Goal: Task Accomplishment & Management: Complete application form

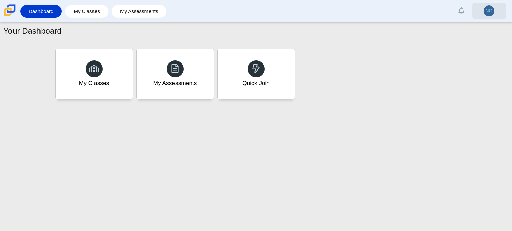
click at [487, 8] on span "NO" at bounding box center [488, 10] width 7 height 5
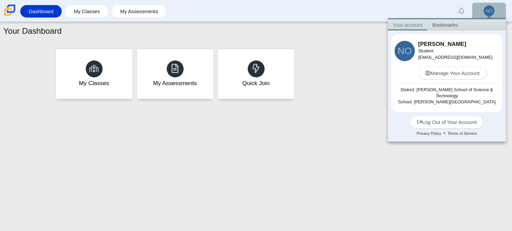
click at [351, 48] on div "My Classes My Assessments Quick Join" at bounding box center [256, 74] width 405 height 54
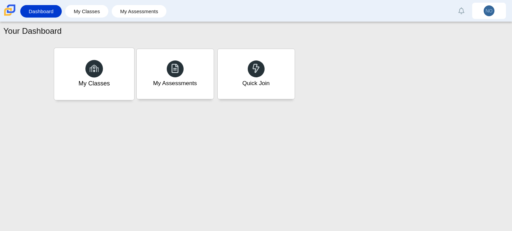
click at [90, 60] on div "My Classes" at bounding box center [94, 74] width 80 height 52
click at [137, 17] on link "My Assessments" at bounding box center [139, 11] width 48 height 12
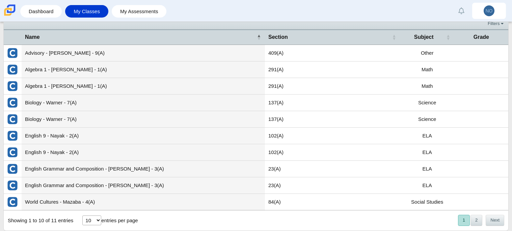
scroll to position [22, 0]
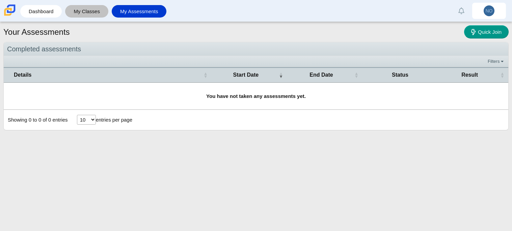
click at [77, 8] on link "My Classes" at bounding box center [86, 11] width 36 height 12
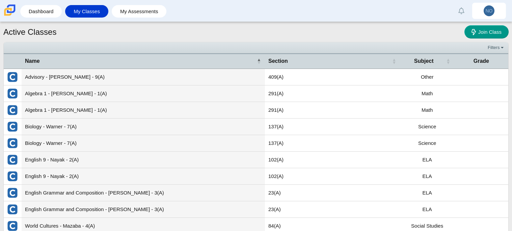
click at [46, 13] on link "Dashboard" at bounding box center [41, 11] width 35 height 12
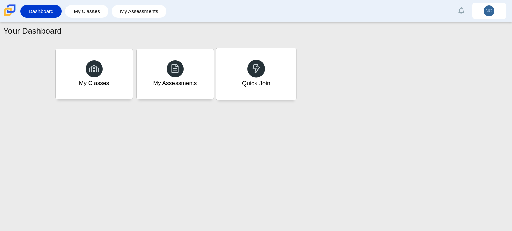
click at [250, 86] on div "Quick Join" at bounding box center [255, 83] width 28 height 9
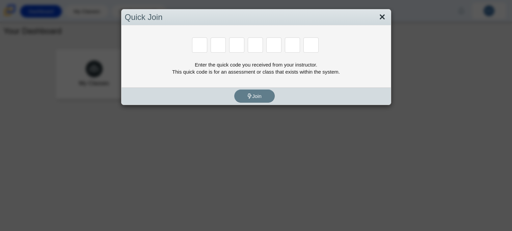
click at [384, 20] on link "Close" at bounding box center [382, 16] width 10 height 11
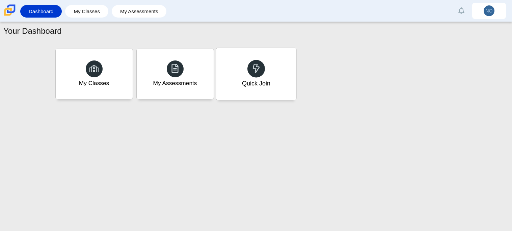
click at [274, 76] on div "Quick Join" at bounding box center [256, 74] width 80 height 52
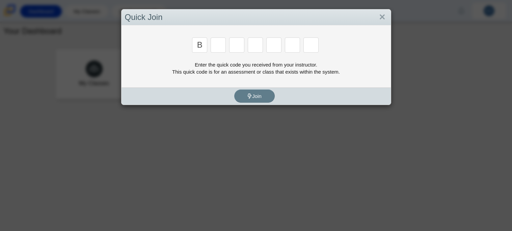
type input "b"
type input "m"
type input "3"
type input "5"
type input "2"
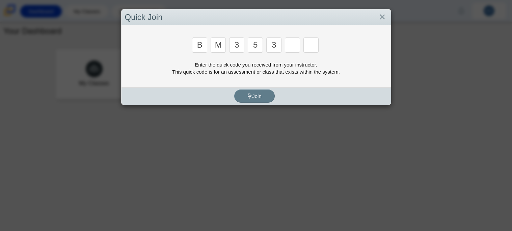
type input "3"
type input "g"
type input "b"
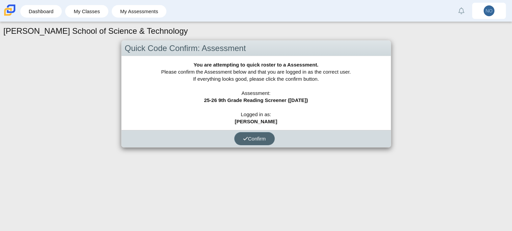
click at [248, 139] on span "Confirm" at bounding box center [254, 139] width 23 height 6
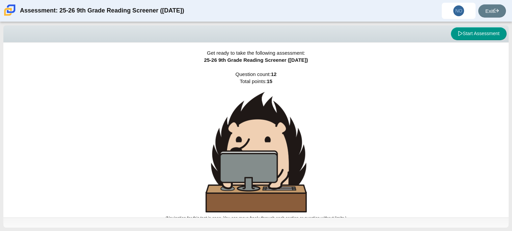
scroll to position [4, 0]
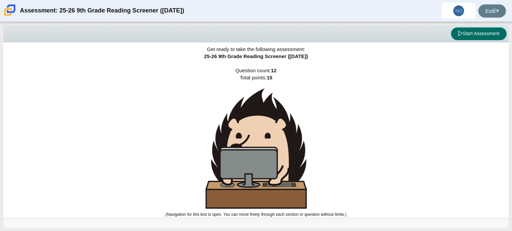
click at [459, 36] on button "Start Assessment" at bounding box center [479, 33] width 56 height 13
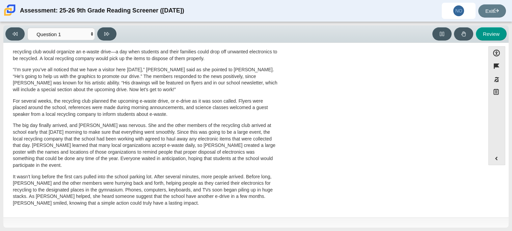
scroll to position [0, 0]
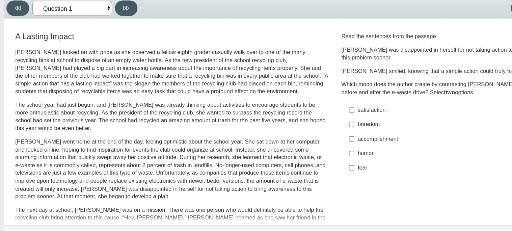
click at [88, 33] on select "Questions Question 1 Question 2 Question 3 Question 4 Question 5 Question 6 Que…" at bounding box center [60, 34] width 67 height 12
click at [27, 28] on select "Questions Question 1 Question 2 Question 3 Question 4 Question 5 Question 6 Que…" at bounding box center [60, 34] width 67 height 12
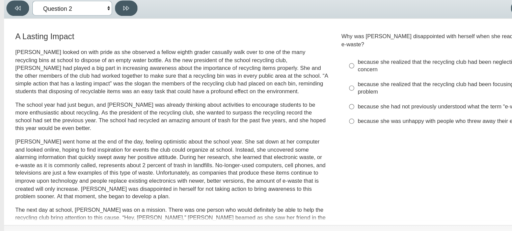
click at [92, 33] on select "Questions Question 1 Question 2 Question 3 Question 4 Question 5 Question 6 Que…" at bounding box center [60, 34] width 67 height 12
click at [27, 28] on select "Questions Question 1 Question 2 Question 3 Question 4 Question 5 Question 6 Que…" at bounding box center [60, 34] width 67 height 12
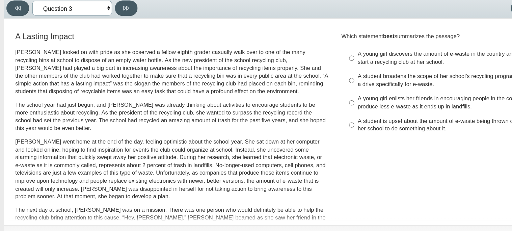
click at [83, 36] on select "Questions Question 1 Question 2 Question 3 Question 4 Question 5 Question 6 Que…" at bounding box center [60, 34] width 67 height 12
click at [27, 28] on select "Questions Question 1 Question 2 Question 3 Question 4 Question 5 Question 6 Que…" at bounding box center [60, 34] width 67 height 12
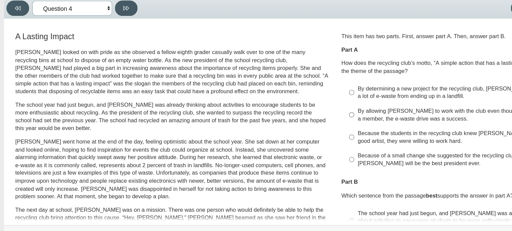
click at [87, 35] on select "Questions Question 1 Question 2 Question 3 Question 4 Question 5 Question 6 Que…" at bounding box center [60, 34] width 67 height 12
click at [27, 28] on select "Questions Question 1 Question 2 Question 3 Question 4 Question 5 Question 6 Que…" at bounding box center [60, 34] width 67 height 12
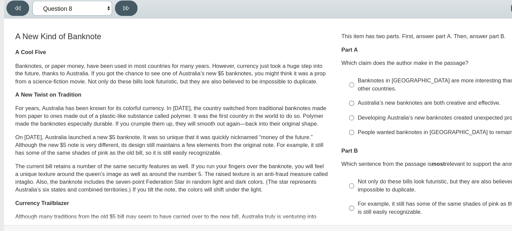
click at [84, 32] on select "Questions Question 1 Question 2 Question 3 Question 4 Question 5 Question 6 Que…" at bounding box center [60, 34] width 67 height 12
select select "ccc5b315-3c7c-471c-bf90-f22c8299c798"
click at [27, 28] on select "Questions Question 1 Question 2 Question 3 Question 4 Question 5 Question 6 Que…" at bounding box center [60, 34] width 67 height 12
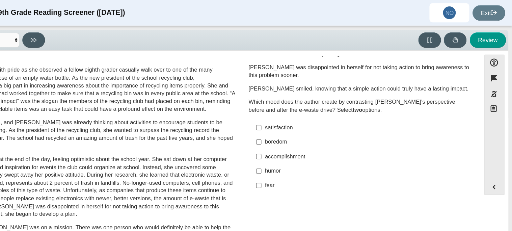
scroll to position [17, 0]
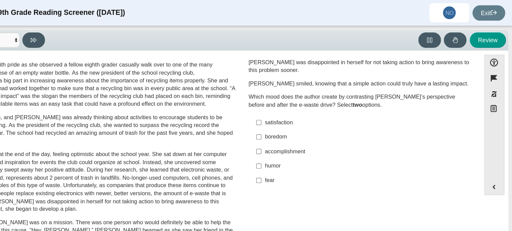
click at [306, 101] on div "satisfaction" at bounding box center [388, 103] width 170 height 7
click at [299, 101] on input "satisfaction satisfaction" at bounding box center [297, 103] width 4 height 12
checkbox input "true"
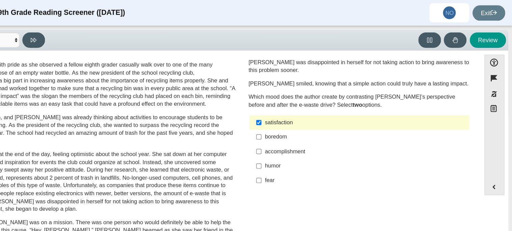
click at [308, 153] on div "fear" at bounding box center [388, 152] width 170 height 7
click at [299, 153] on input "fear fear" at bounding box center [297, 152] width 4 height 12
checkbox input "true"
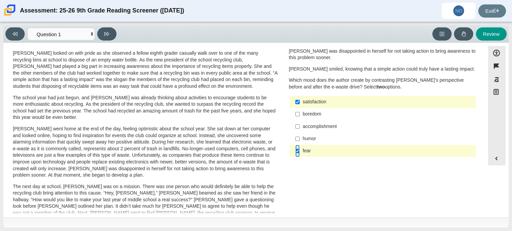
scroll to position [19, 0]
click at [112, 34] on button at bounding box center [106, 33] width 19 height 13
select select "0ff64528-ffd7-428d-b192-babfaadd44e8"
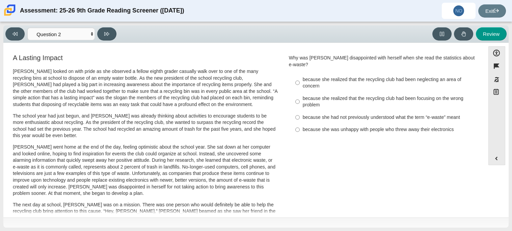
click at [317, 79] on div "because she realized that the recycling club had been neglecting an area of con…" at bounding box center [388, 82] width 170 height 13
click at [299, 79] on input "because she realized that the recycling club had been neglecting an area of con…" at bounding box center [297, 82] width 4 height 19
radio input "true"
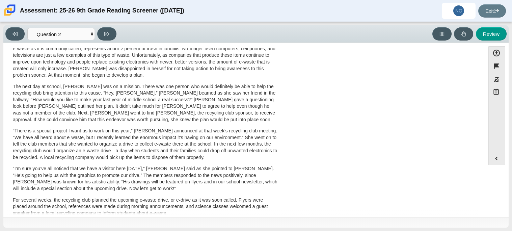
scroll to position [0, 0]
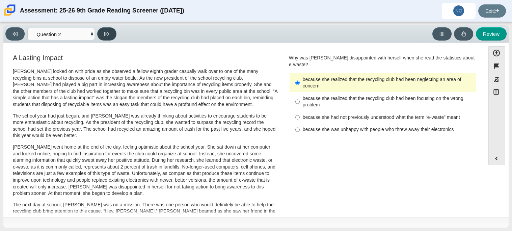
click at [109, 38] on button at bounding box center [106, 33] width 19 height 13
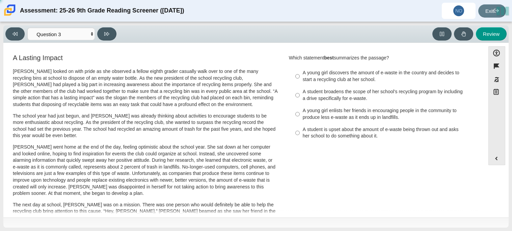
click at [485, 41] on div "Viewing Question 3 of 12 in Pacing Mode Questions Question 1 Question 2 Questio…" at bounding box center [255, 34] width 505 height 18
click at [485, 34] on button "Review" at bounding box center [491, 33] width 31 height 13
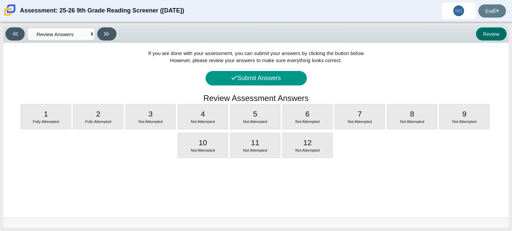
click at [485, 34] on button "Review" at bounding box center [491, 33] width 31 height 13
click at [66, 32] on select "Questions Question 1 Question 2 Question 3 Question 4 Question 5 Question 6 Que…" at bounding box center [60, 34] width 67 height 12
click at [27, 28] on select "Questions Question 1 Question 2 Question 3 Question 4 Question 5 Question 6 Que…" at bounding box center [60, 34] width 67 height 12
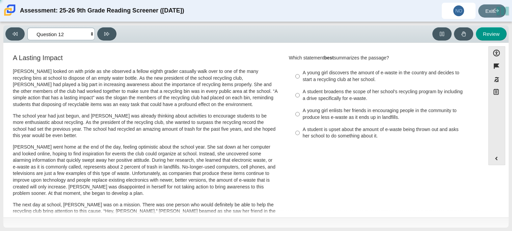
select select "7ce3d843-6974-4858-901c-1ff39630e843"
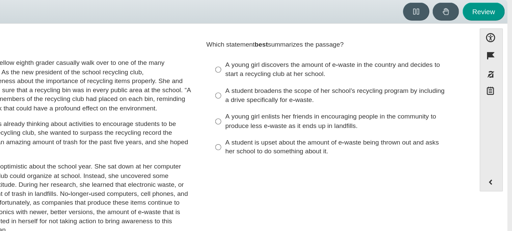
click at [383, 109] on div "A young girl enlists her friends in encouraging people in the community to prod…" at bounding box center [388, 113] width 170 height 13
click at [299, 109] on input "A young girl enlists her friends in encouraging people in the community to prod…" at bounding box center [297, 114] width 4 height 19
radio input "true"
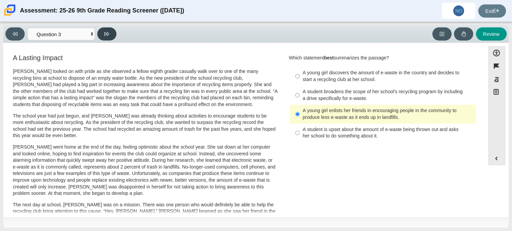
click at [110, 37] on button at bounding box center [106, 33] width 19 height 13
select select "ca9ea0f1-49c5-4bd1-83b0-472c18652b42"
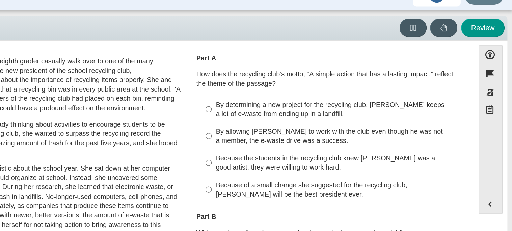
scroll to position [19, 0]
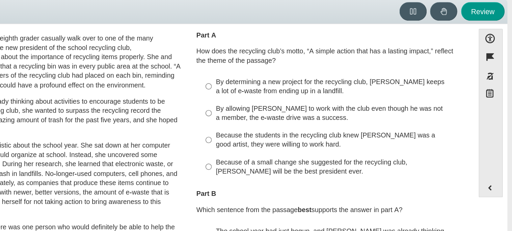
click at [347, 87] on div "By determining a new project for the recycling club, Scarlett keeps a lot of e-…" at bounding box center [388, 86] width 170 height 13
click at [299, 87] on input "By determining a new project for the recycling club, Scarlett keeps a lot of e-…" at bounding box center [297, 86] width 4 height 19
radio input "true"
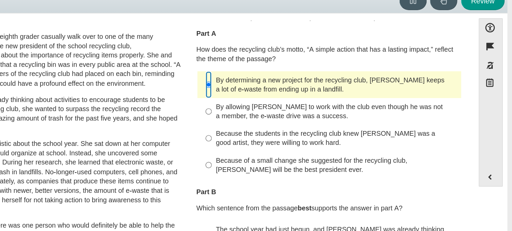
scroll to position [11, 0]
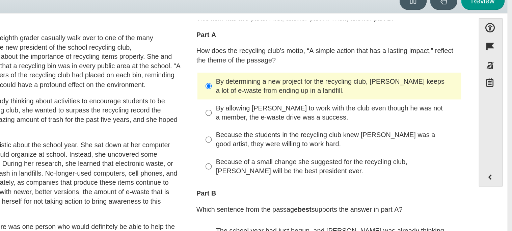
click at [370, 152] on div "Because of a small change she suggested for the recycling club, Scarlett will b…" at bounding box center [388, 150] width 170 height 13
click at [299, 152] on input "Because of a small change she suggested for the recycling club, Scarlett will b…" at bounding box center [297, 150] width 4 height 19
radio input "true"
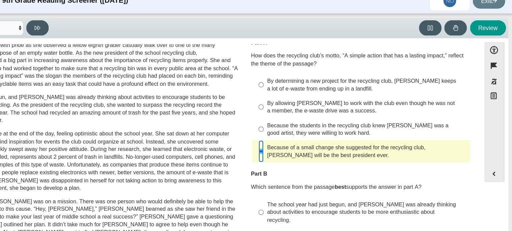
scroll to position [0, 0]
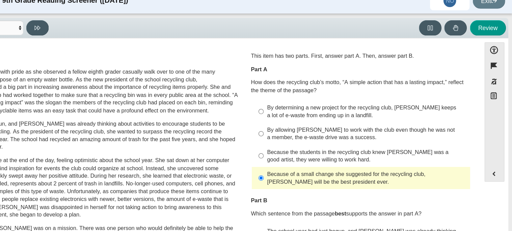
click at [391, 128] on div "By allowing Juan Carlos to work with the club even though he was not a member, …" at bounding box center [388, 124] width 170 height 13
click at [299, 128] on input "By allowing Juan Carlos to work with the club even though he was not a member, …" at bounding box center [297, 124] width 4 height 19
radio input "true"
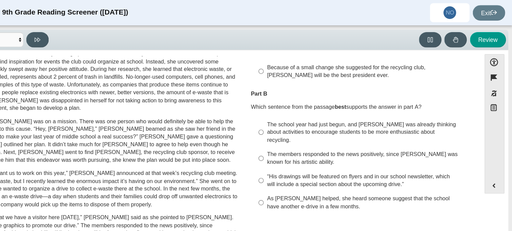
scroll to position [103, 0]
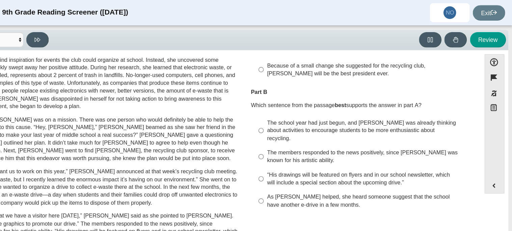
click at [392, 111] on div "The school year had just begun, and Scarlett was already thinking about activit…" at bounding box center [388, 112] width 170 height 20
click at [299, 111] on input "The school year had just begun, and Scarlett was already thinking about activit…" at bounding box center [297, 111] width 4 height 26
radio input "true"
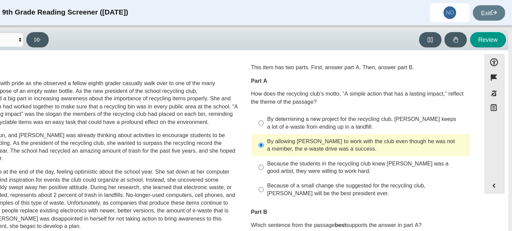
scroll to position [1, 0]
click at [398, 109] on div "By determining a new project for the recycling club, Scarlett keeps a lot of e-…" at bounding box center [388, 104] width 170 height 13
click at [299, 109] on input "By determining a new project for the recycling club, Scarlett keeps a lot of e-…" at bounding box center [297, 104] width 4 height 19
radio input "true"
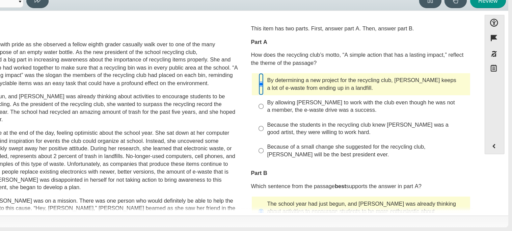
scroll to position [0, 0]
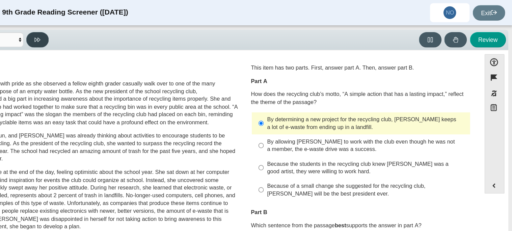
click at [114, 32] on button at bounding box center [106, 33] width 19 height 13
select select "e41f1a79-e29f-4095-8030-a53364015bed"
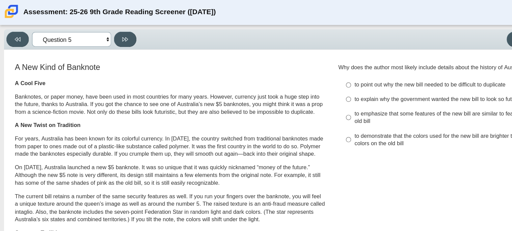
click at [53, 40] on select "Questions Question 1 Question 2 Question 3 Question 4 Question 5 Question 6 Que…" at bounding box center [60, 34] width 67 height 12
click at [55, 36] on select "Questions Question 1 Question 2 Question 3 Question 4 Question 5 Question 6 Que…" at bounding box center [60, 34] width 67 height 12
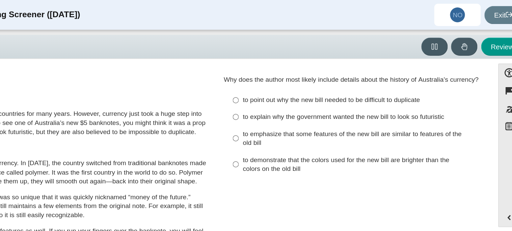
click at [434, 94] on div "to emphasize that some features of the new bill are similar to features of the …" at bounding box center [388, 100] width 170 height 13
click at [299, 94] on input "to emphasize that some features of the new bill are similar to features of the …" at bounding box center [297, 100] width 4 height 19
radio input "true"
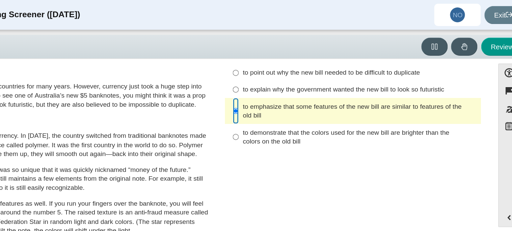
scroll to position [19, 0]
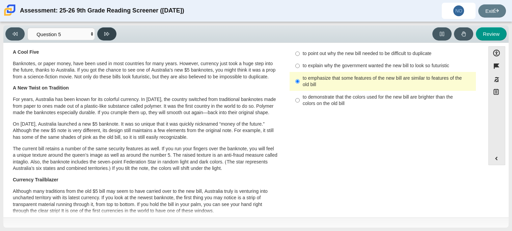
click at [99, 33] on button at bounding box center [106, 33] width 19 height 13
select select "69146e31-7b3d-4a3e-9ce6-f30c24342ae0"
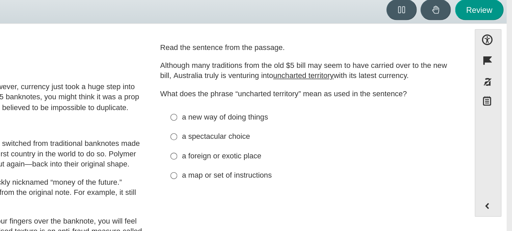
click at [327, 126] on div "a foreign or exotic place" at bounding box center [388, 126] width 170 height 7
click at [299, 126] on input "a foreign or exotic place a foreign or exotic place" at bounding box center [297, 126] width 4 height 12
radio input "true"
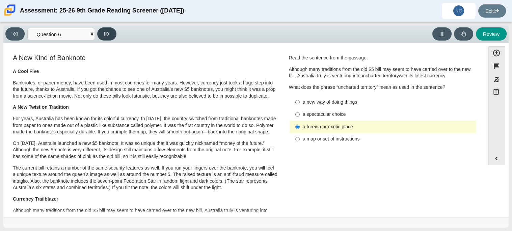
click at [102, 33] on button at bounding box center [106, 33] width 19 height 13
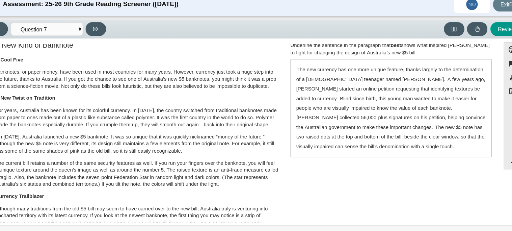
scroll to position [4, 0]
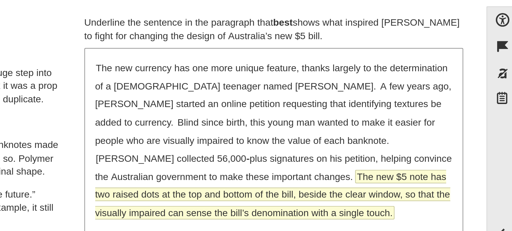
click at [384, 131] on span "The new $5 note has two raised dots at the top and bottom of the bill, beside t…" at bounding box center [382, 139] width 176 height 24
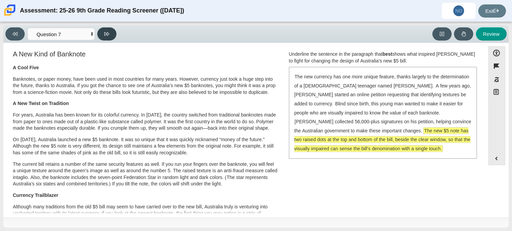
click at [113, 36] on button at bounding box center [106, 33] width 19 height 13
select select "ea8338c2-a6a3-418e-a305-2b963b54a290"
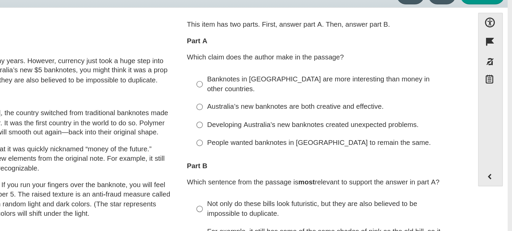
click at [397, 107] on div "Australia’s new banknotes are both creative and effective." at bounding box center [388, 110] width 170 height 7
click at [299, 105] on input "Australia’s new banknotes are both creative and effective. Australia’s new bank…" at bounding box center [297, 111] width 4 height 12
radio input "true"
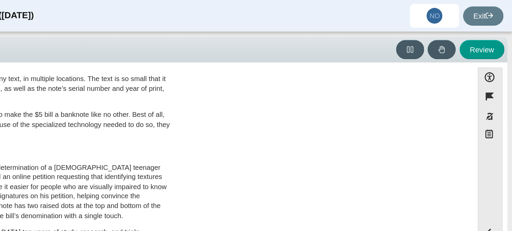
scroll to position [0, 0]
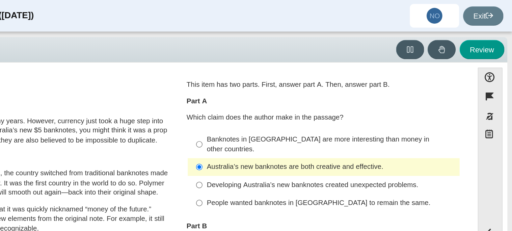
click at [402, 123] on div "Developing Australia’s new banknotes created unexpected problems." at bounding box center [388, 126] width 170 height 7
click at [299, 120] on input "Developing Australia’s new banknotes created unexpected problems. Developing Au…" at bounding box center [297, 126] width 4 height 12
radio input "true"
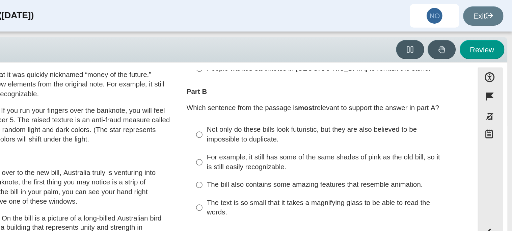
scroll to position [92, 0]
click at [353, 86] on div "Not only do these bills look futuristic, but they are also believed to be impos…" at bounding box center [388, 92] width 170 height 13
click at [299, 83] on input "Not only do these bills look futuristic, but they are also believed to be impos…" at bounding box center [297, 92] width 4 height 19
radio input "true"
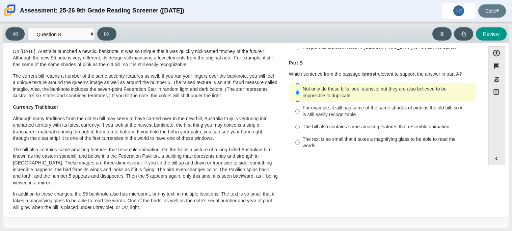
scroll to position [0, 0]
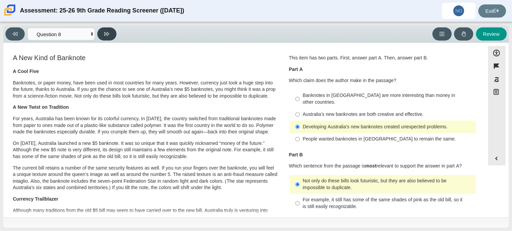
click at [112, 32] on button at bounding box center [106, 33] width 19 height 13
select select "89f058d6-b15c-4ef5-a4b3-fdaffb8868b6"
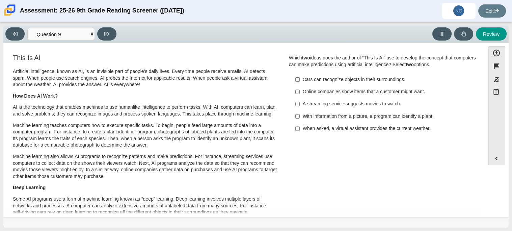
click at [376, 91] on div "Online companies show items that a customer might want." at bounding box center [388, 91] width 170 height 7
click at [299, 91] on input "Online companies show items that a customer might want. Online companies show i…" at bounding box center [297, 92] width 4 height 12
checkbox input "true"
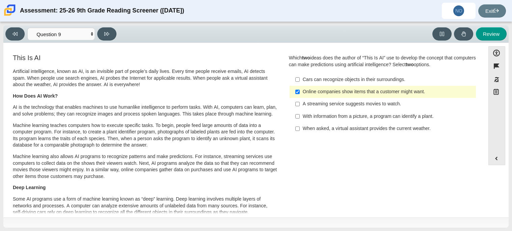
click at [375, 114] on div "With information from a picture, a program can identify a plant." at bounding box center [388, 116] width 170 height 7
click at [299, 114] on input "With information from a picture, a program can identify a plant. With informati…" at bounding box center [297, 116] width 4 height 12
checkbox input "true"
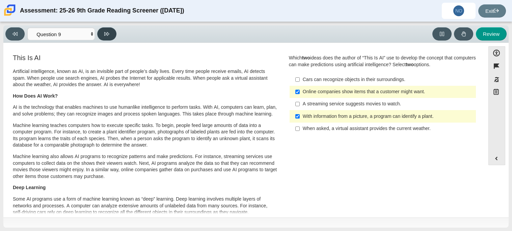
click at [101, 28] on button at bounding box center [106, 33] width 19 height 13
select select "cdf3c14e-a918-44d1-9b63-3db0fa81641e"
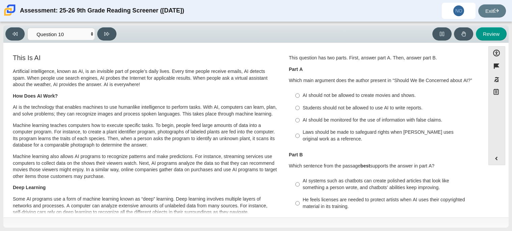
click at [330, 118] on div "AI should be monitored for the use of information with false claims." at bounding box center [388, 120] width 170 height 7
click at [299, 118] on input "AI should be monitored for the use of information with false claims. AI should …" at bounding box center [297, 120] width 4 height 12
radio input "true"
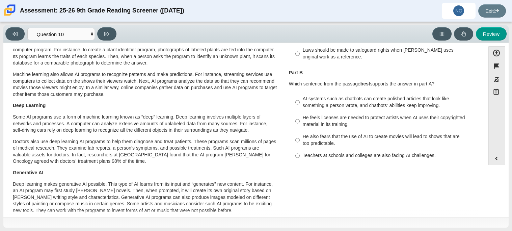
scroll to position [89, 0]
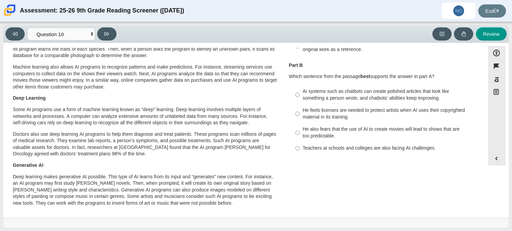
click at [333, 126] on div "He also fears that the use of AI to create movies will lead to shows that are t…" at bounding box center [388, 132] width 170 height 13
click at [299, 126] on input "He also fears that the use of AI to create movies will lead to shows that are t…" at bounding box center [297, 132] width 4 height 19
radio input "true"
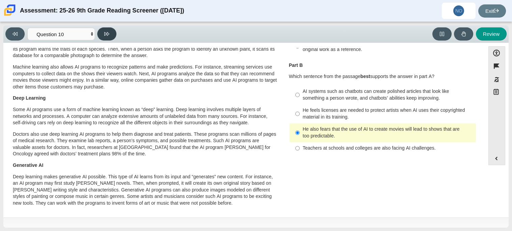
click at [113, 36] on button at bounding box center [106, 33] width 19 height 13
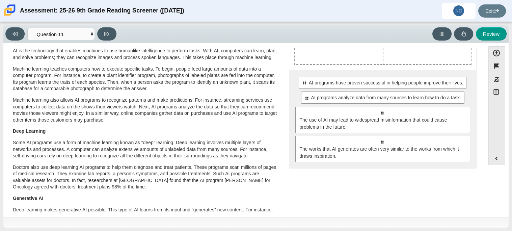
scroll to position [0, 0]
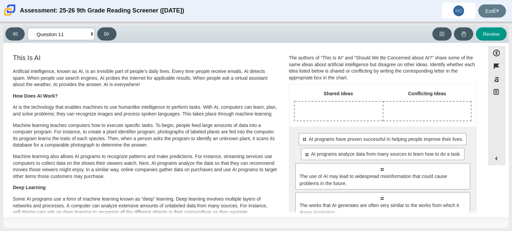
click at [59, 35] on select "Questions Question 1 Question 2 Question 3 Question 4 Question 5 Question 6 Que…" at bounding box center [60, 34] width 67 height 12
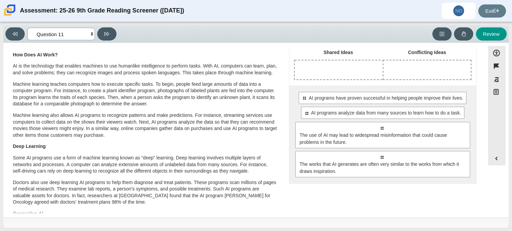
scroll to position [39, 0]
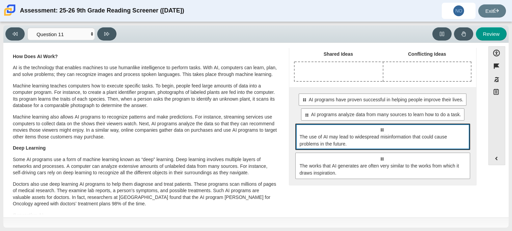
click at [310, 143] on span "The use of AI may lead to widespread misinformation that could cause problems i…" at bounding box center [382, 140] width 167 height 14
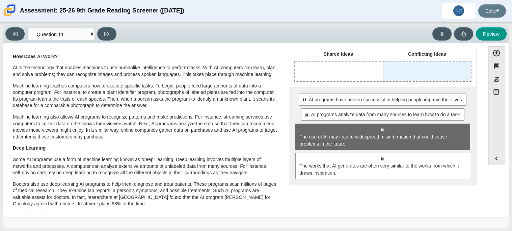
click at [386, 71] on div "Drop response in row 1 of column 2 (Conflicting Ideas)" at bounding box center [426, 71] width 87 height 19
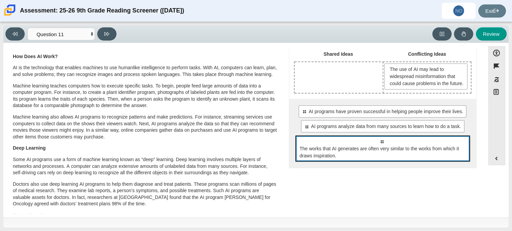
click at [357, 159] on span "The works that AI generates are often very similar to the works from which it d…" at bounding box center [382, 152] width 167 height 14
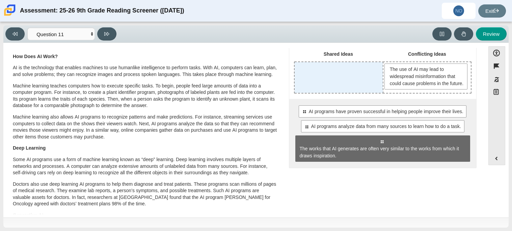
click at [356, 90] on div "Drop response in row 1 of column 1 (Shared Ideas)" at bounding box center [338, 77] width 88 height 31
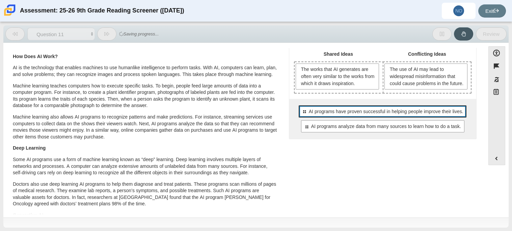
click at [356, 115] on span "AI programs have proven successful in helping people improve their lives." at bounding box center [386, 111] width 154 height 7
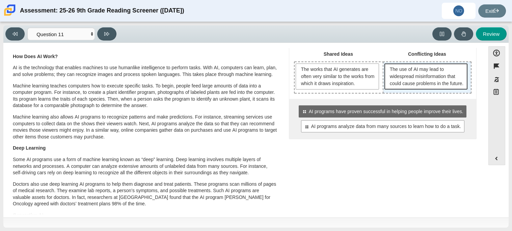
click at [390, 87] on span "The use of AI may lead to widespread misinformation that could cause problems i…" at bounding box center [427, 76] width 74 height 21
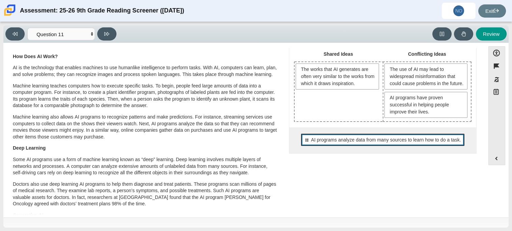
click at [367, 143] on span "AI programs analyze data from many sources to learn how to do a task." at bounding box center [386, 139] width 150 height 7
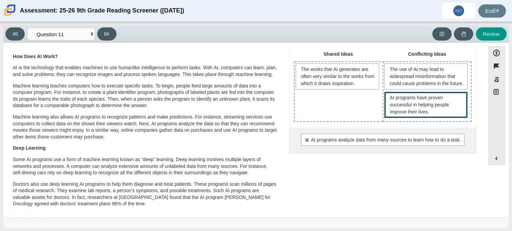
click at [384, 112] on span "AI programs have proven successful in helping people improve their lives." at bounding box center [425, 105] width 83 height 26
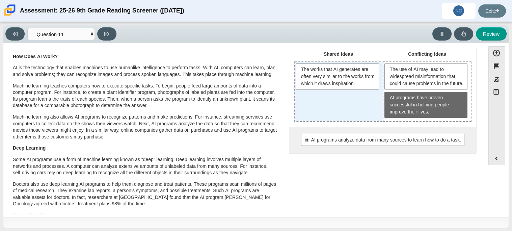
click at [364, 112] on div "The works that AI generates are often very similar to the works from which it d…" at bounding box center [338, 91] width 88 height 59
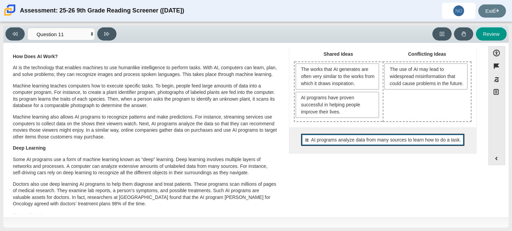
click at [367, 134] on div "Select to move response to a response input area. AI programs analyze data from…" at bounding box center [382, 140] width 163 height 12
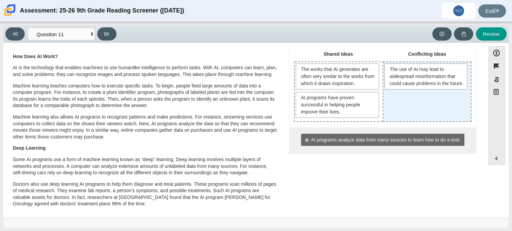
click at [413, 111] on div "The use of AI may lead to widespread misinformation that could cause problems i…" at bounding box center [426, 91] width 87 height 59
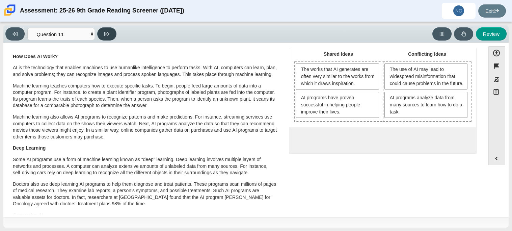
click at [109, 33] on icon at bounding box center [106, 33] width 5 height 5
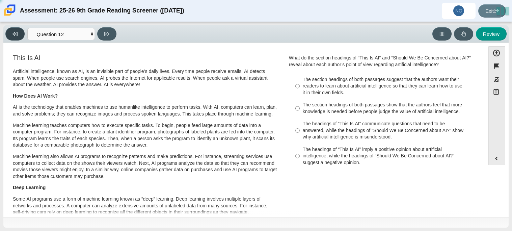
click at [13, 34] on icon at bounding box center [14, 33] width 5 height 5
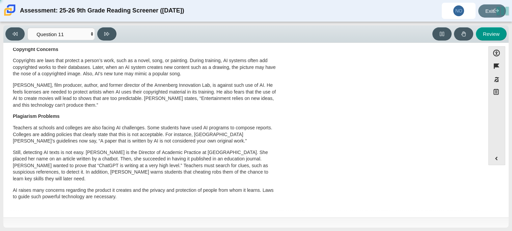
scroll to position [0, 0]
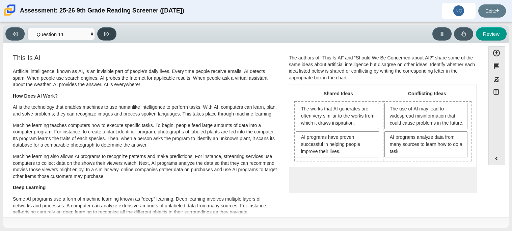
click at [110, 32] on button at bounding box center [106, 33] width 19 height 13
select select "c3effed4-44ce-4a19-bd96-1787f34e9b4c"
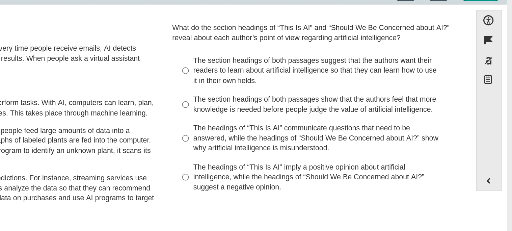
click at [401, 124] on div "The headings of “This Is AI” communicate questions that need to be answered, wh…" at bounding box center [388, 130] width 170 height 20
click at [299, 124] on input "The headings of “This Is AI” communicate questions that need to be answered, wh…" at bounding box center [297, 131] width 4 height 26
radio input "true"
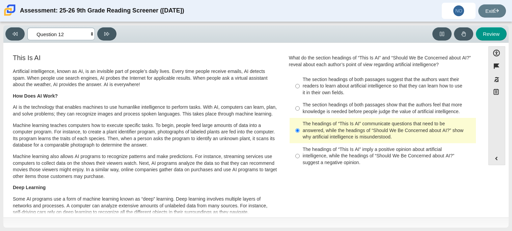
click at [79, 30] on select "Questions Question 1 Question 2 Question 3 Question 4 Question 5 Question 6 Que…" at bounding box center [60, 34] width 67 height 12
click at [27, 28] on select "Questions Question 1 Question 2 Question 3 Question 4 Question 5 Question 6 Que…" at bounding box center [60, 34] width 67 height 12
click at [84, 37] on select "Questions Question 1 Question 2 Question 3 Question 4 Question 5 Question 6 Que…" at bounding box center [60, 34] width 67 height 12
click at [27, 28] on select "Questions Question 1 Question 2 Question 3 Question 4 Question 5 Question 6 Que…" at bounding box center [60, 34] width 67 height 12
click at [500, 34] on button "Review" at bounding box center [491, 33] width 31 height 13
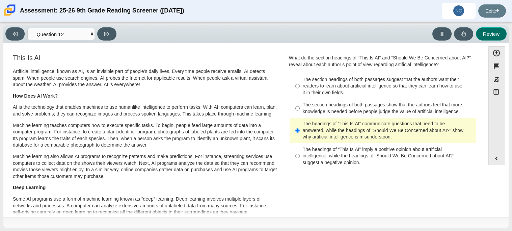
select select "review"
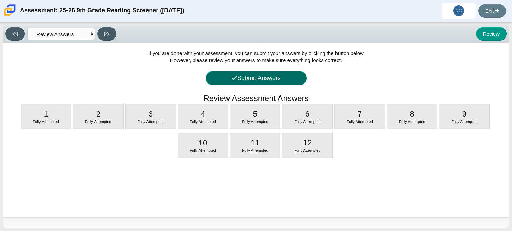
click at [271, 77] on button "Submit Answers" at bounding box center [255, 78] width 101 height 15
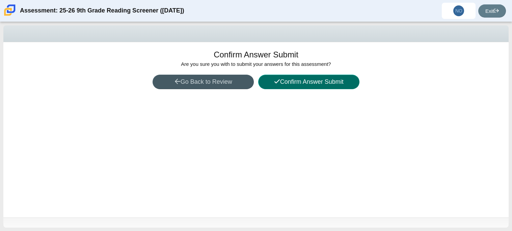
click at [275, 82] on icon at bounding box center [276, 81] width 5 height 4
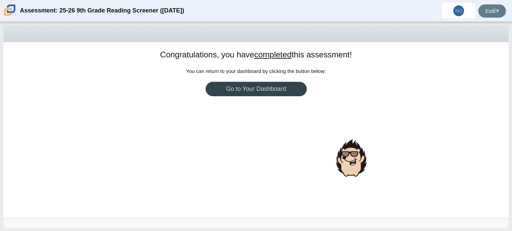
click at [274, 90] on link "Go to Your Dashboard" at bounding box center [255, 89] width 101 height 15
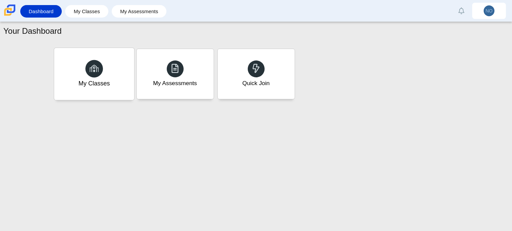
click at [121, 83] on div "My Classes" at bounding box center [94, 74] width 80 height 52
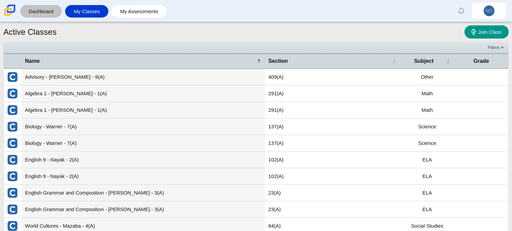
click at [49, 12] on link "Dashboard" at bounding box center [41, 11] width 35 height 12
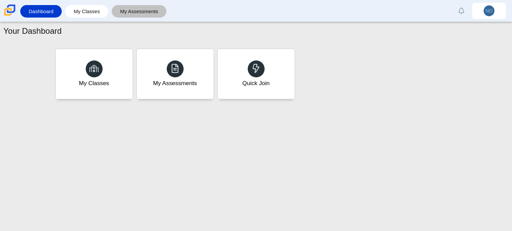
click at [118, 14] on link "My Assessments" at bounding box center [139, 11] width 48 height 12
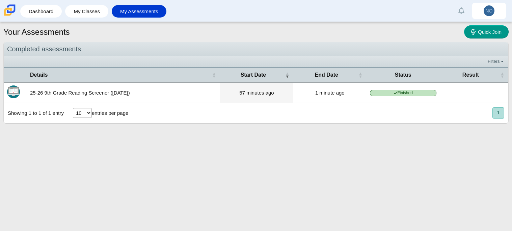
click at [374, 94] on span "Finished" at bounding box center [403, 93] width 66 height 6
click at [389, 91] on span "Finished" at bounding box center [403, 93] width 66 height 6
click at [269, 99] on td "57 minutes ago" at bounding box center [256, 93] width 73 height 20
click at [51, 94] on td "25-26 9th Grade Reading Screener (August 2025)" at bounding box center [123, 93] width 193 height 20
click at [17, 92] on img "Itembank" at bounding box center [13, 91] width 13 height 13
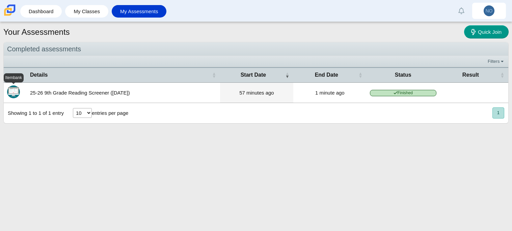
click at [21, 93] on td at bounding box center [15, 93] width 23 height 20
click at [459, 96] on td at bounding box center [473, 93] width 68 height 20
click at [52, 8] on link "Dashboard" at bounding box center [41, 11] width 35 height 12
